Goal: Check status: Check status

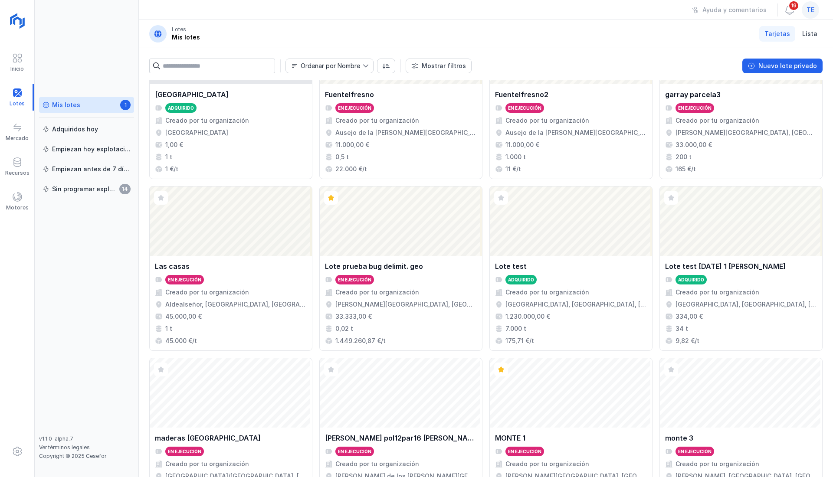
scroll to position [493, 0]
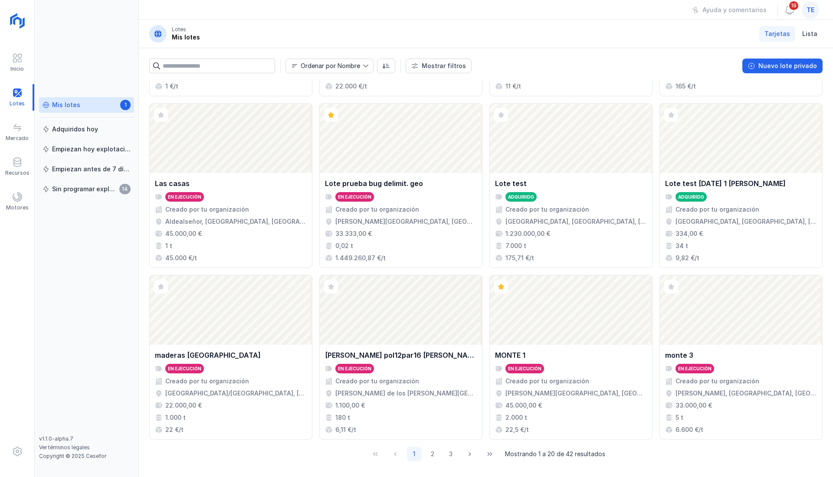
click at [556, 333] on div "Abrir lote" at bounding box center [571, 310] width 162 height 69
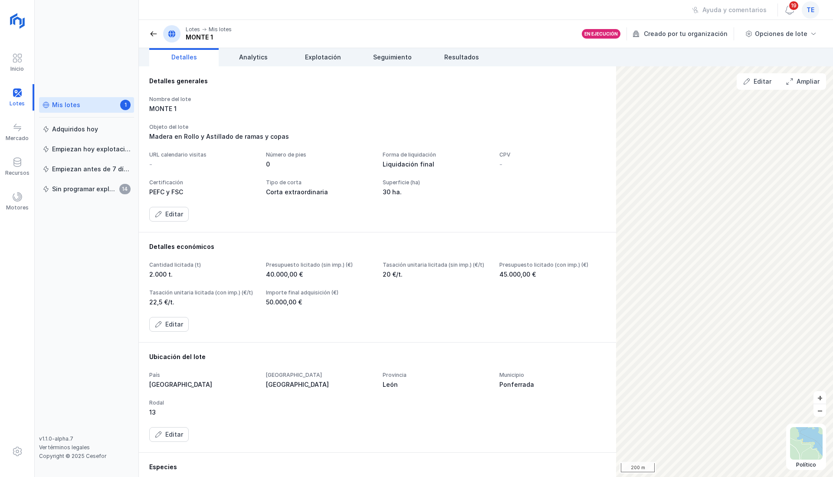
click at [789, 12] on span at bounding box center [790, 10] width 10 height 10
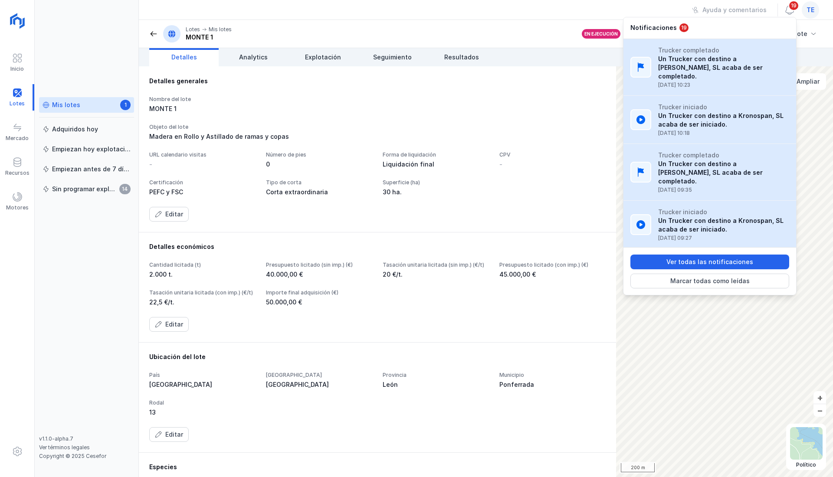
click at [157, 34] on span at bounding box center [153, 34] width 9 height 9
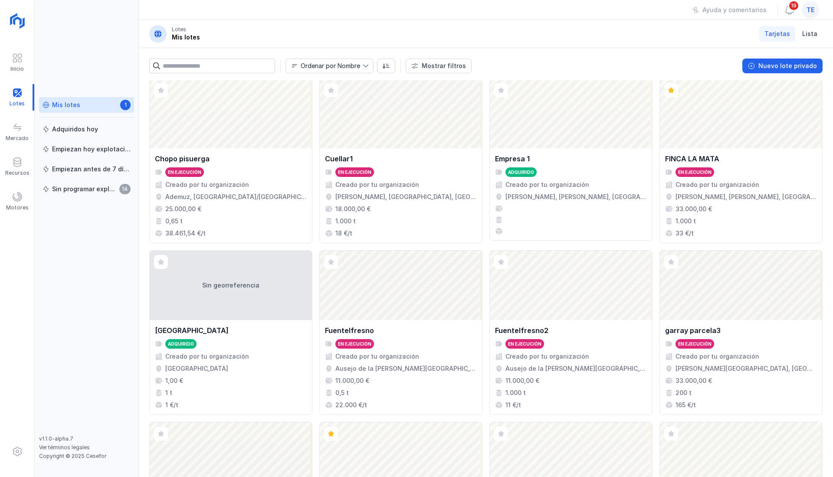
scroll to position [493, 0]
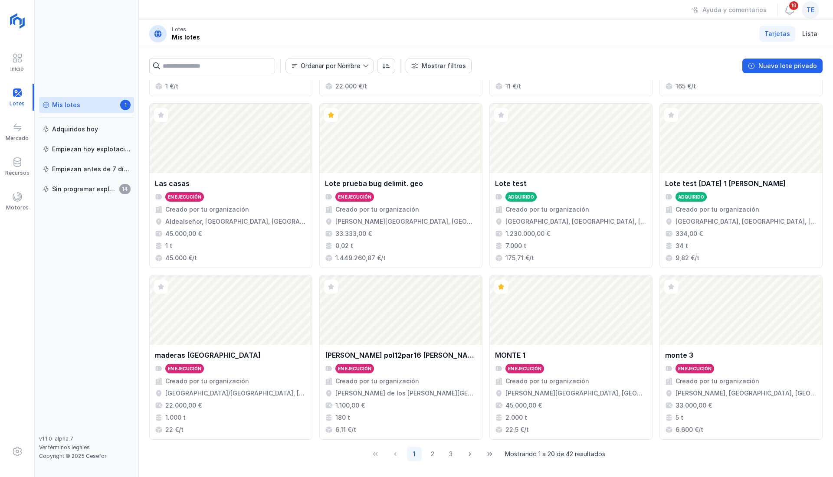
click at [575, 316] on div "Abrir lote" at bounding box center [571, 310] width 162 height 69
click at [543, 297] on div "Abrir lote" at bounding box center [571, 310] width 162 height 69
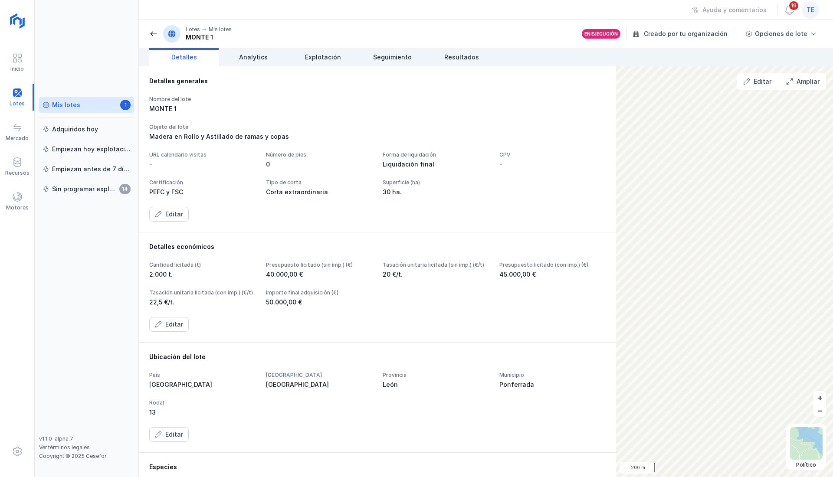
click at [402, 56] on span "Seguimiento" at bounding box center [392, 57] width 39 height 9
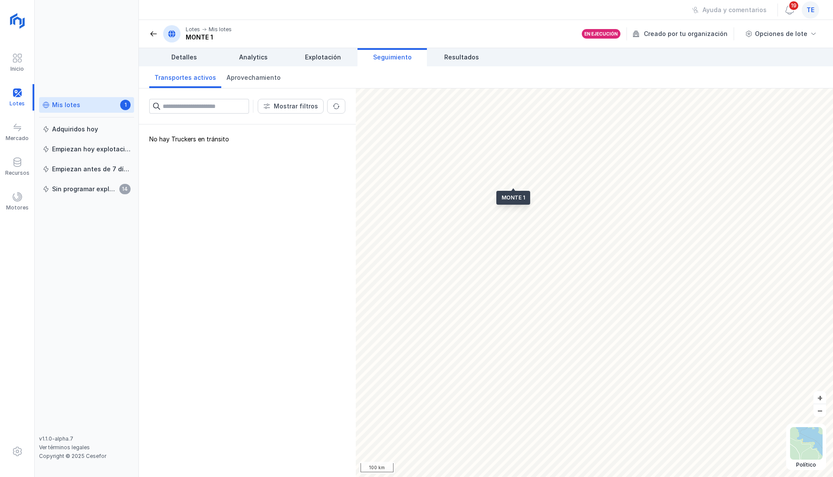
click at [480, 58] on link "Resultados" at bounding box center [461, 57] width 69 height 18
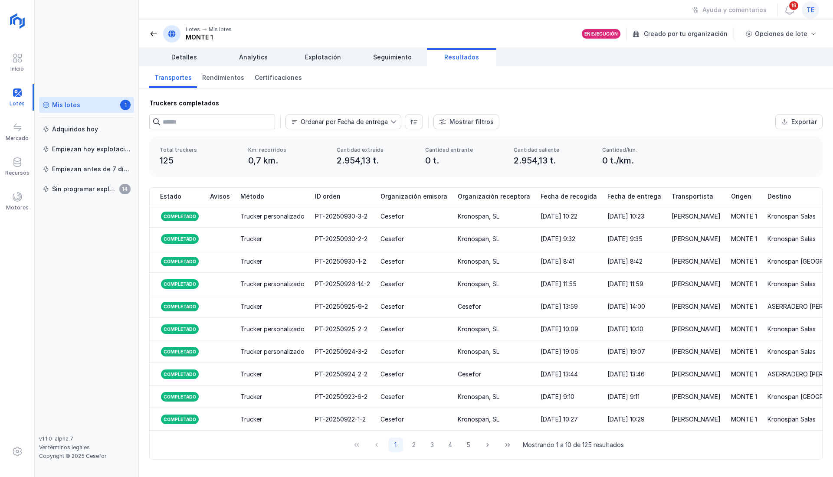
click at [270, 215] on div "Trucker personalizado" at bounding box center [272, 216] width 64 height 9
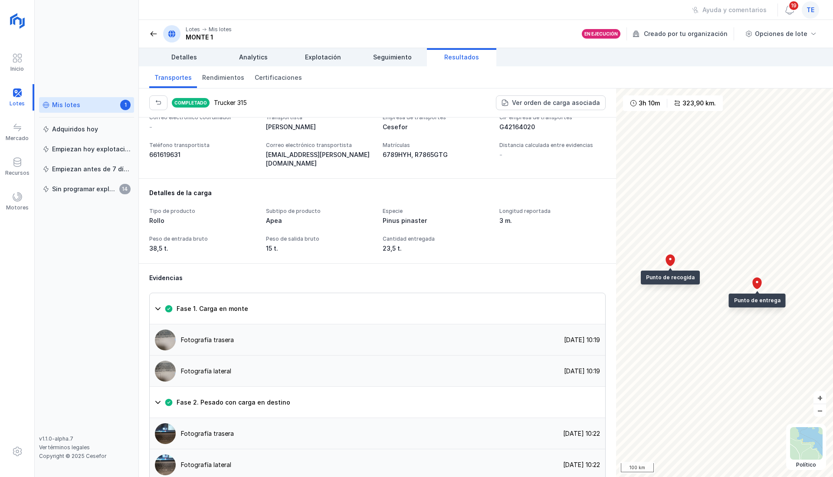
scroll to position [385, 0]
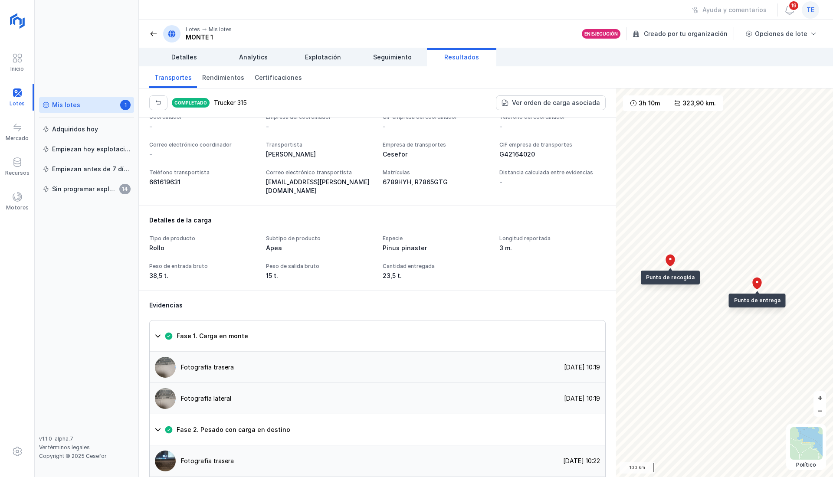
drag, startPoint x: 173, startPoint y: 342, endPoint x: 150, endPoint y: 338, distance: 22.9
click at [145, 291] on div "Detalles de la carga Tipo de producto Rollo Subtipo de producto Apea Especie Pi…" at bounding box center [377, 248] width 477 height 85
click at [383, 280] on div "23,5 t." at bounding box center [436, 276] width 106 height 9
drag, startPoint x: 152, startPoint y: 338, endPoint x: 158, endPoint y: 337, distance: 6.1
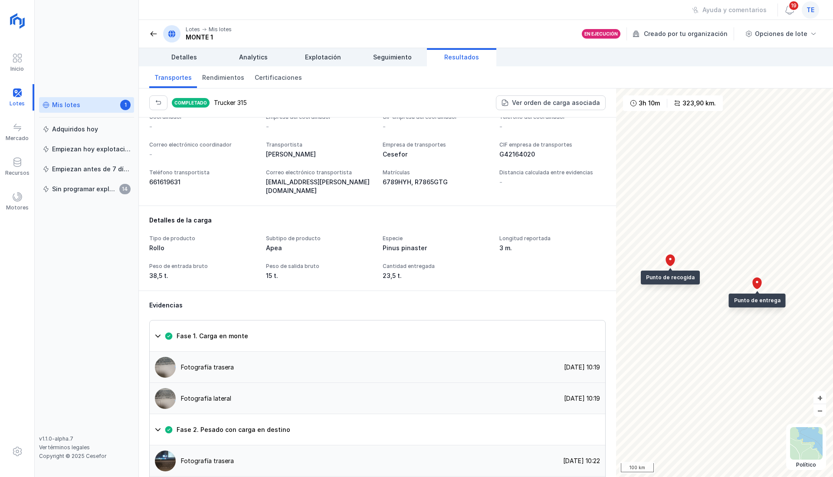
click at [383, 280] on div "23,5 t." at bounding box center [436, 276] width 106 height 9
click at [152, 38] on div "Lotes Mis lotes MONTE 1" at bounding box center [190, 33] width 82 height 17
